Goal: Task Accomplishment & Management: Manage account settings

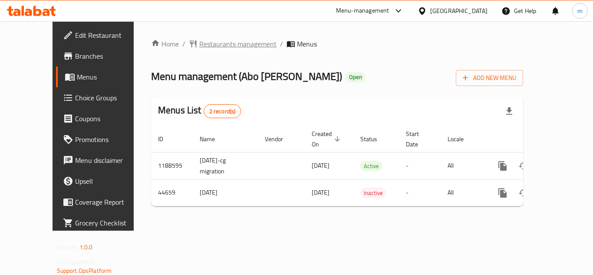
click at [209, 48] on span "Restaurants management" at bounding box center [237, 44] width 77 height 10
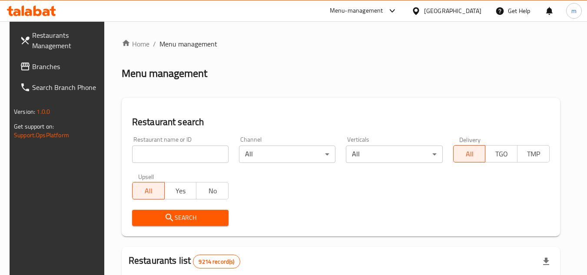
click at [22, 68] on span at bounding box center [26, 66] width 12 height 10
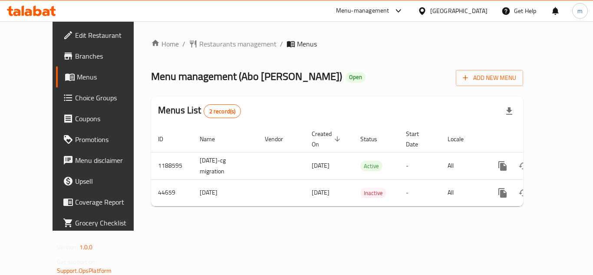
click at [477, 5] on div "[GEOGRAPHIC_DATA]" at bounding box center [453, 10] width 84 height 21
click at [467, 17] on div "[GEOGRAPHIC_DATA]" at bounding box center [453, 10] width 84 height 21
click at [430, 9] on div at bounding box center [424, 11] width 13 height 10
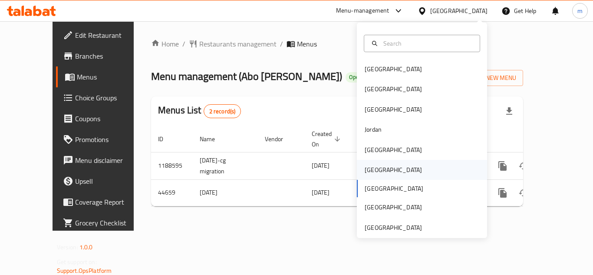
click at [384, 176] on div "Oman" at bounding box center [422, 170] width 130 height 20
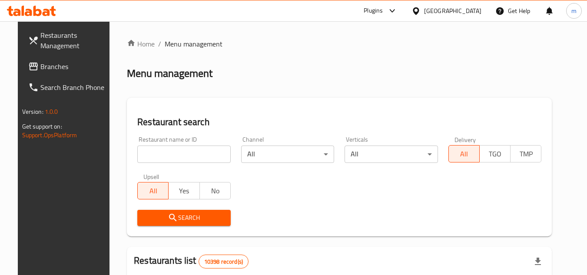
click at [43, 61] on span "Branches" at bounding box center [74, 66] width 69 height 10
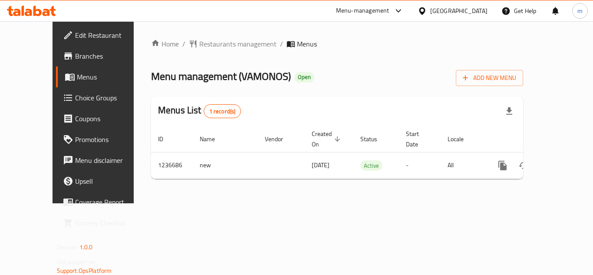
click at [478, 3] on div "Oman" at bounding box center [453, 10] width 84 height 21
click at [427, 7] on icon at bounding box center [422, 11] width 9 height 9
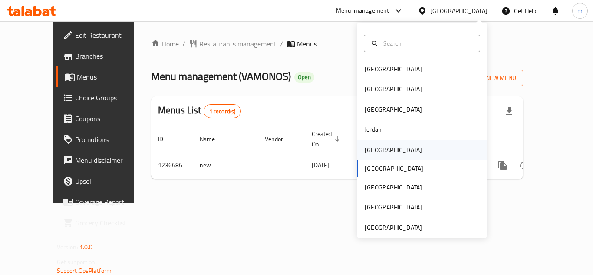
click at [366, 146] on div "Kuwait" at bounding box center [393, 150] width 57 height 10
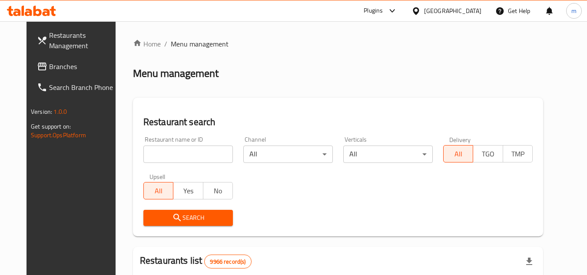
click at [65, 63] on span "Branches" at bounding box center [83, 66] width 69 height 10
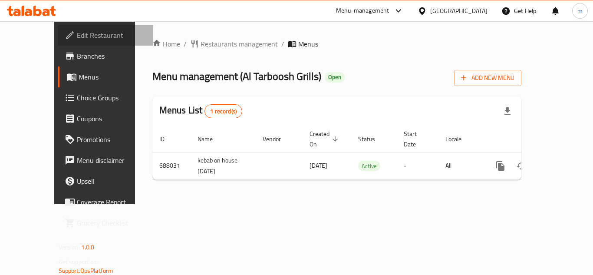
click at [77, 38] on span "Edit Restaurant" at bounding box center [112, 35] width 70 height 10
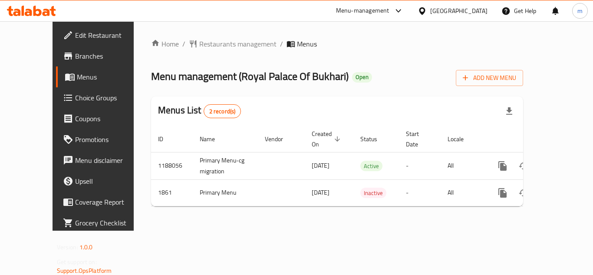
click at [75, 32] on span "Edit Restaurant" at bounding box center [110, 35] width 70 height 10
